Goal: Task Accomplishment & Management: Manage account settings

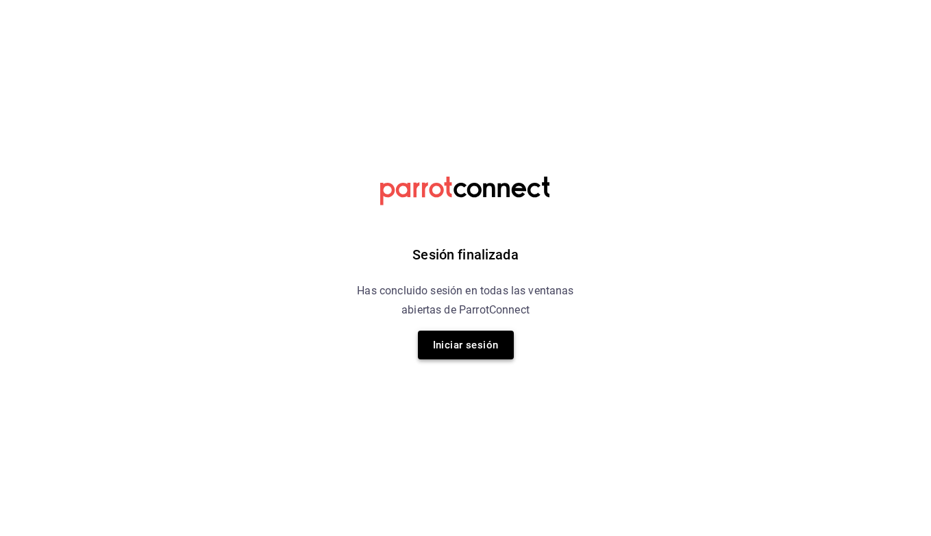
click at [449, 351] on button "Iniciar sesión" at bounding box center [466, 345] width 96 height 29
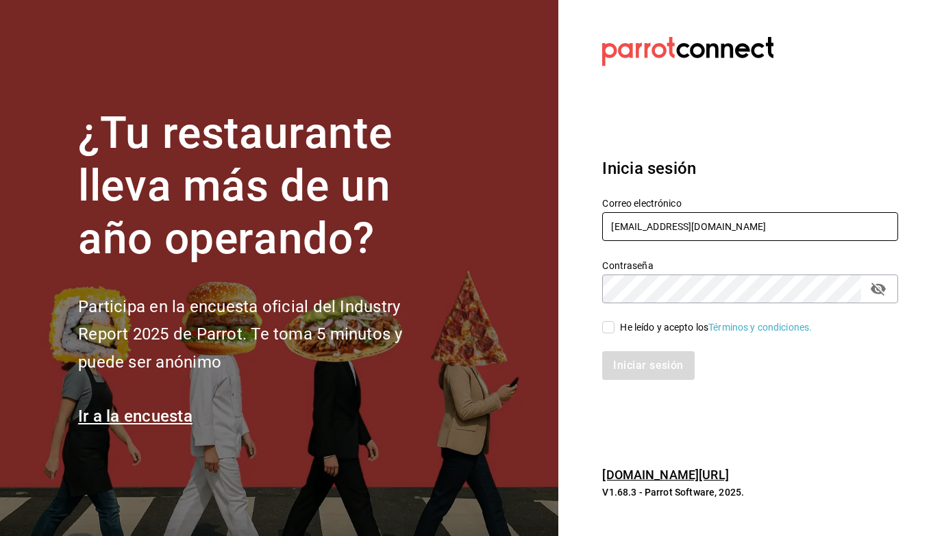
type input "[EMAIL_ADDRESS][DOMAIN_NAME]"
click at [601, 333] on div "He leído y acepto los Términos y condiciones." at bounding box center [742, 319] width 312 height 32
click at [606, 327] on input "He leído y acepto los Términos y condiciones." at bounding box center [608, 327] width 12 height 12
checkbox input "true"
click at [629, 359] on button "Iniciar sesión" at bounding box center [648, 365] width 93 height 29
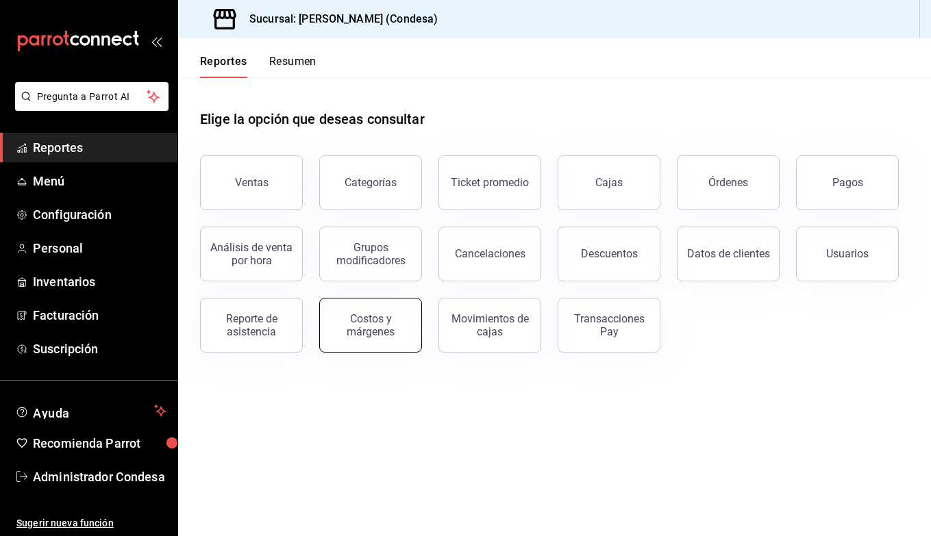
click at [402, 339] on button "Costos y márgenes" at bounding box center [370, 325] width 103 height 55
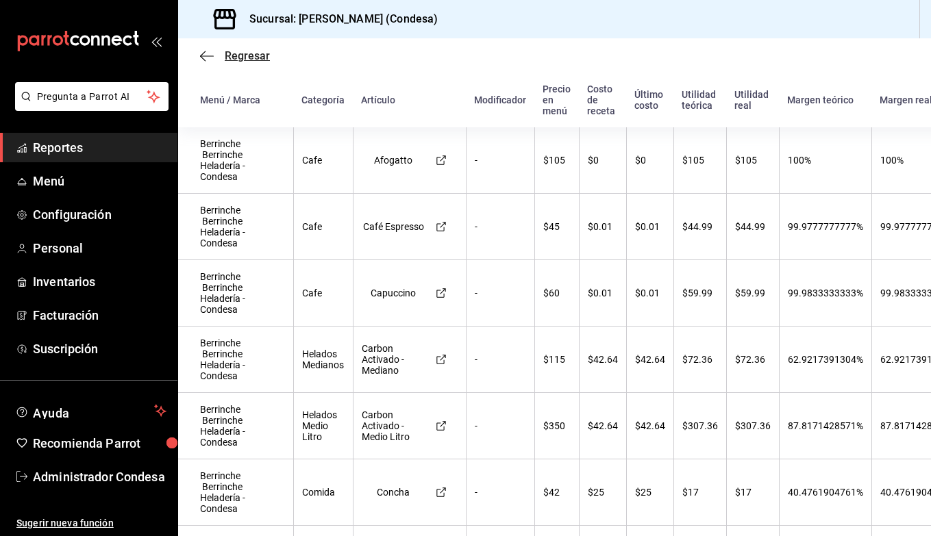
click at [214, 53] on span "Regresar" at bounding box center [235, 55] width 70 height 13
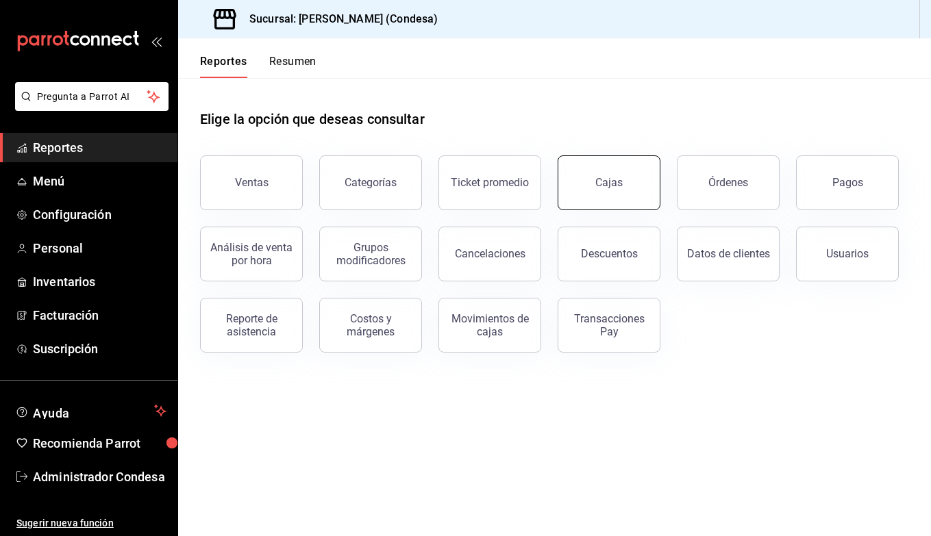
click at [612, 186] on div "Cajas" at bounding box center [608, 182] width 27 height 13
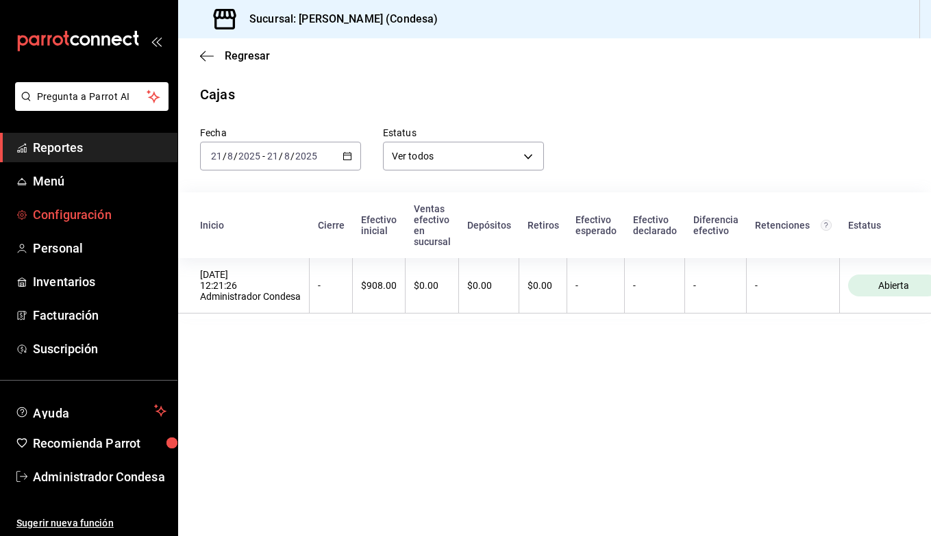
click at [110, 225] on link "Configuración" at bounding box center [88, 214] width 177 height 29
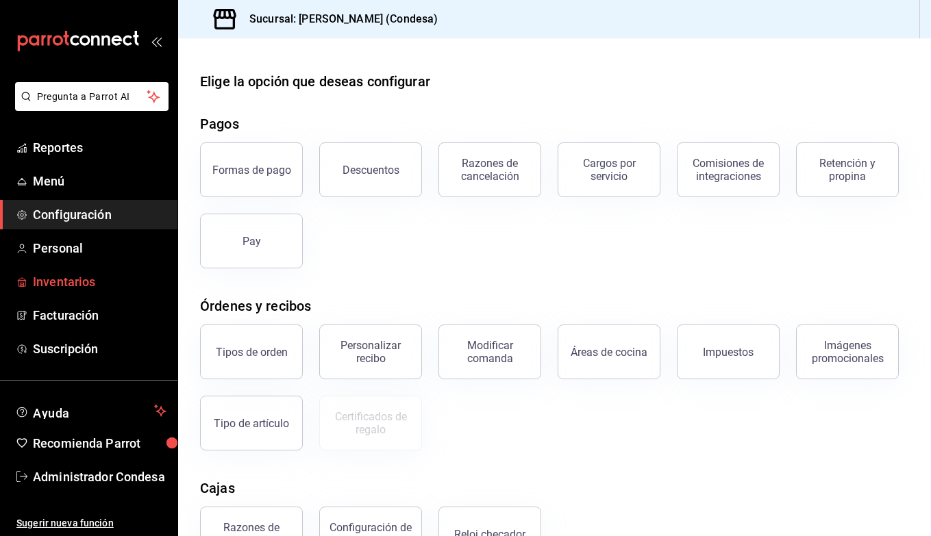
click at [82, 285] on span "Inventarios" at bounding box center [100, 282] width 134 height 18
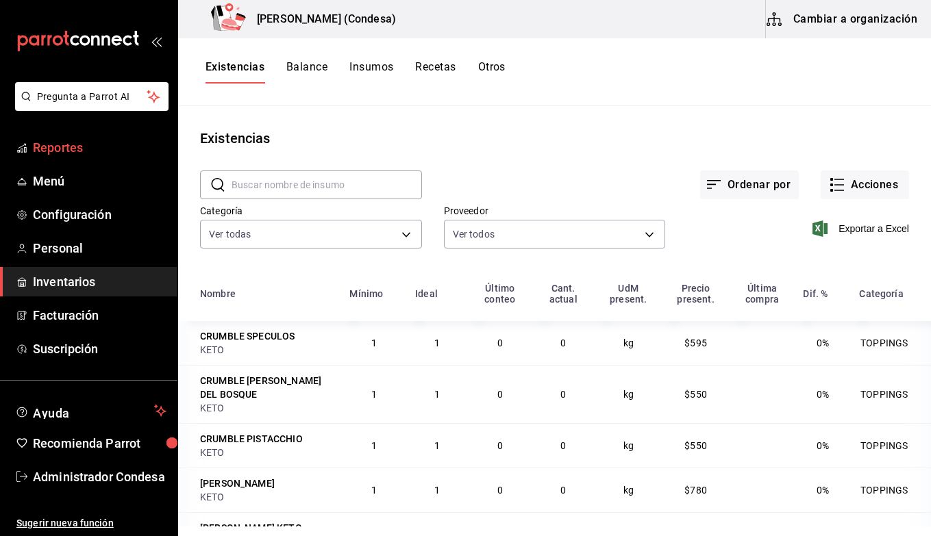
click at [73, 149] on span "Reportes" at bounding box center [100, 147] width 134 height 18
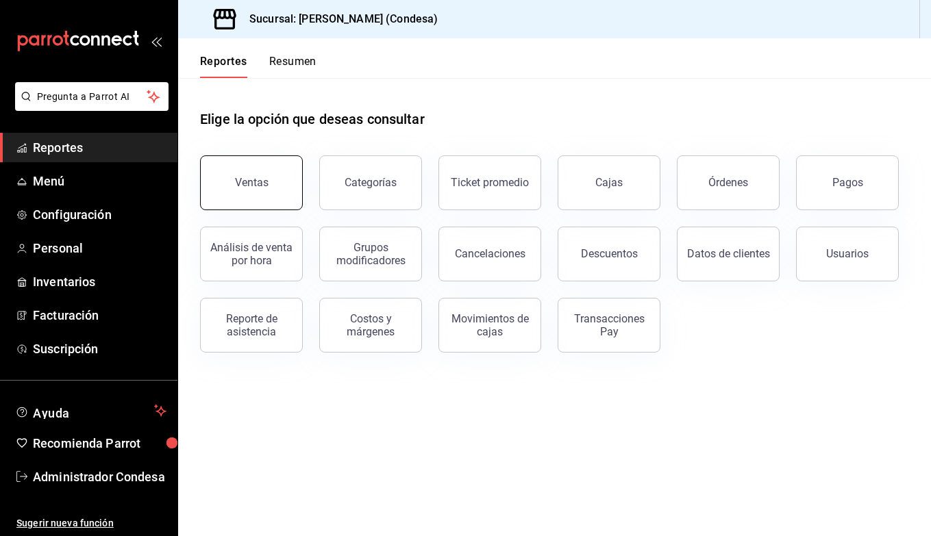
click at [269, 200] on button "Ventas" at bounding box center [251, 182] width 103 height 55
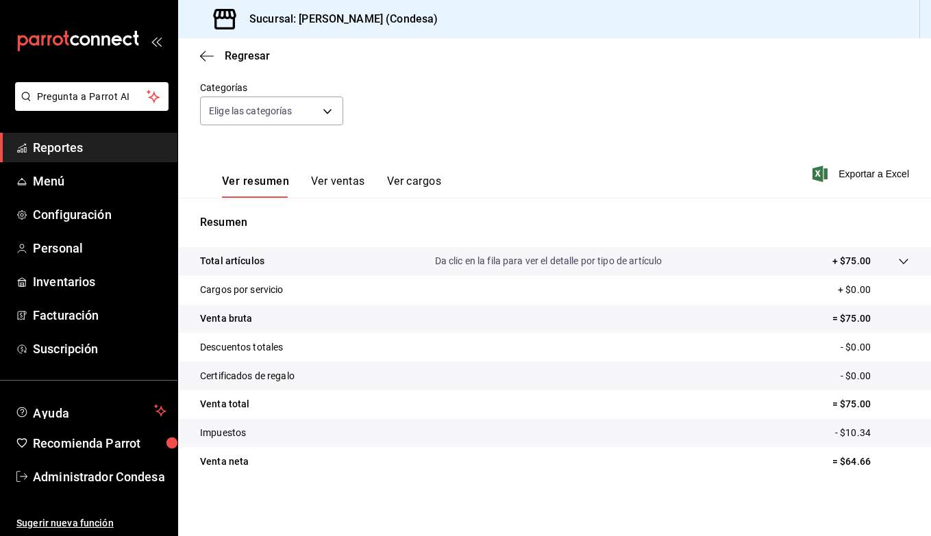
scroll to position [120, 0]
